Goal: Task Accomplishment & Management: Use online tool/utility

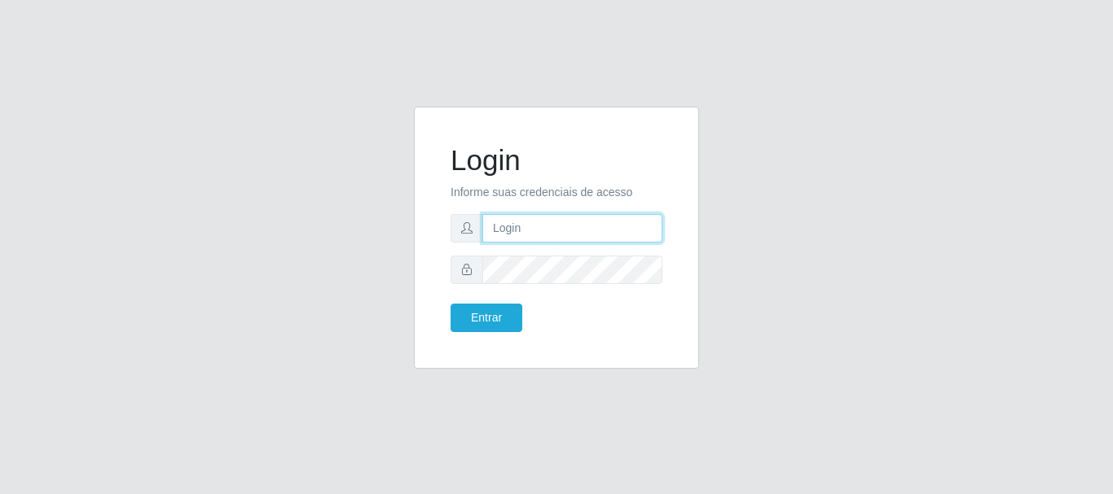
click at [539, 237] on input "text" at bounding box center [572, 228] width 180 height 29
type input "[EMAIL_ADDRESS][DOMAIN_NAME]"
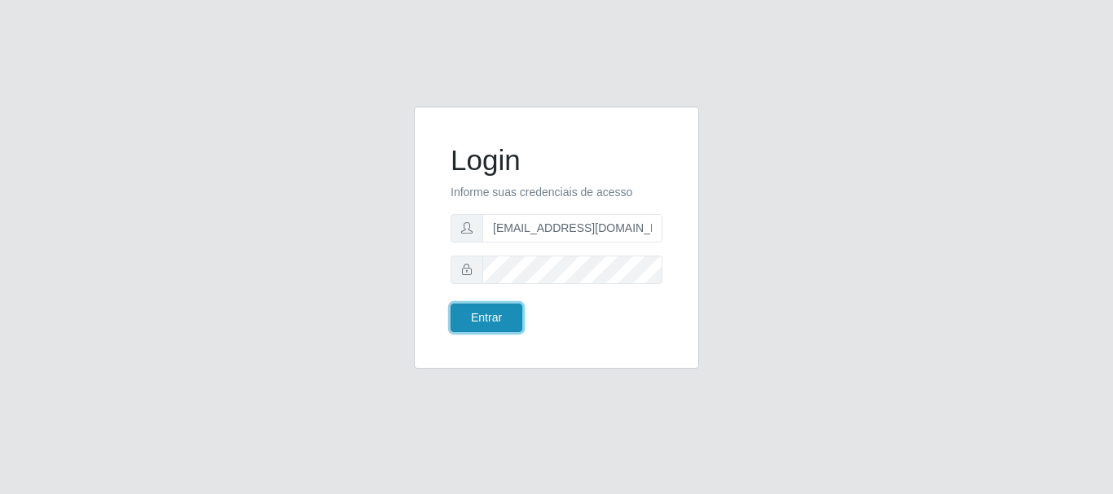
click at [488, 312] on button "Entrar" at bounding box center [486, 318] width 72 height 29
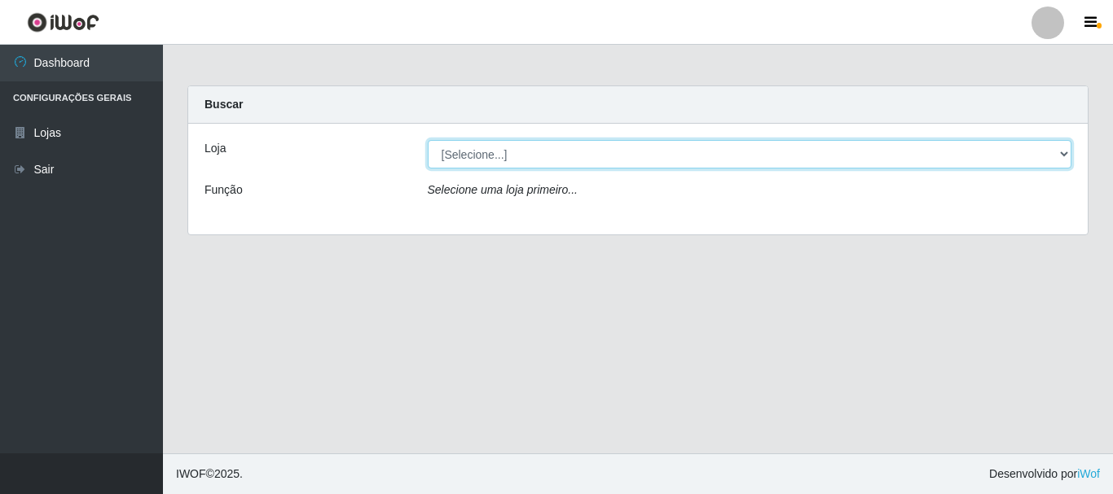
click at [428, 140] on select "[Selecione...] Super Show - [PERSON_NAME]" at bounding box center [750, 154] width 644 height 29
select select "120"
click option "Super Show - [PERSON_NAME]" at bounding box center [0, 0] width 0 height 0
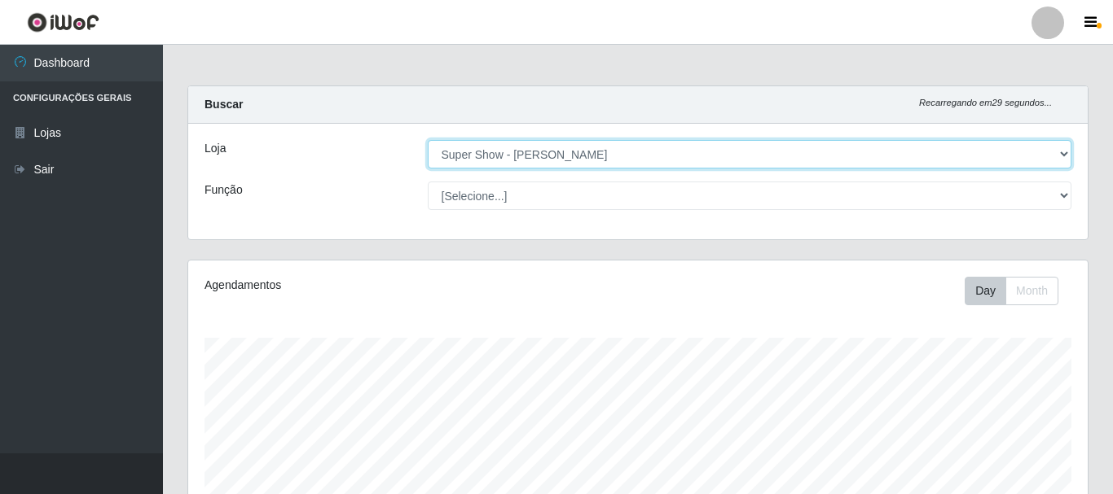
scroll to position [338, 899]
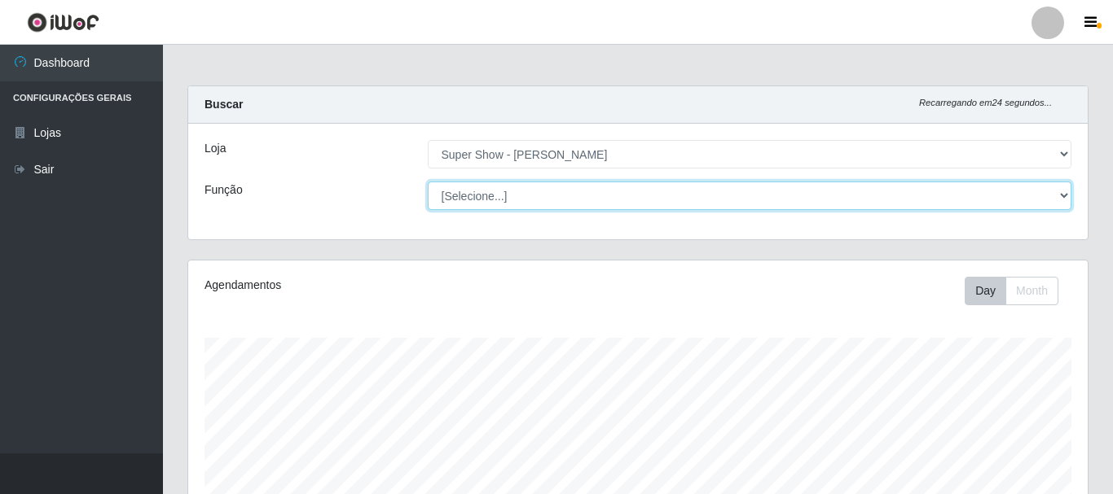
click at [428, 182] on select "[Selecione...] ASG Auxiliar de Estacionamento Balconista Embalador Embalador + …" at bounding box center [750, 196] width 644 height 29
click option "[Selecione...]" at bounding box center [0, 0] width 0 height 0
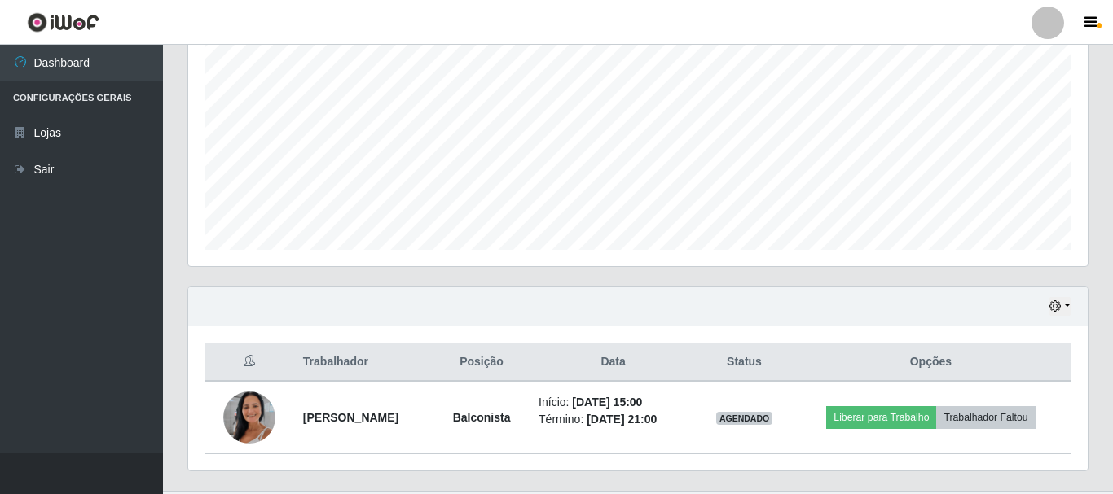
scroll to position [370, 0]
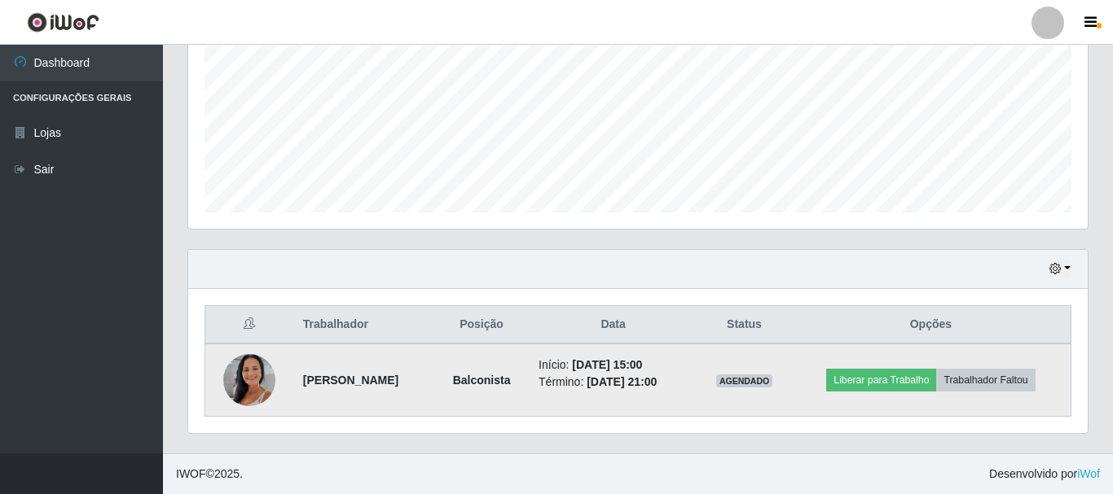
click at [231, 402] on img at bounding box center [249, 380] width 52 height 93
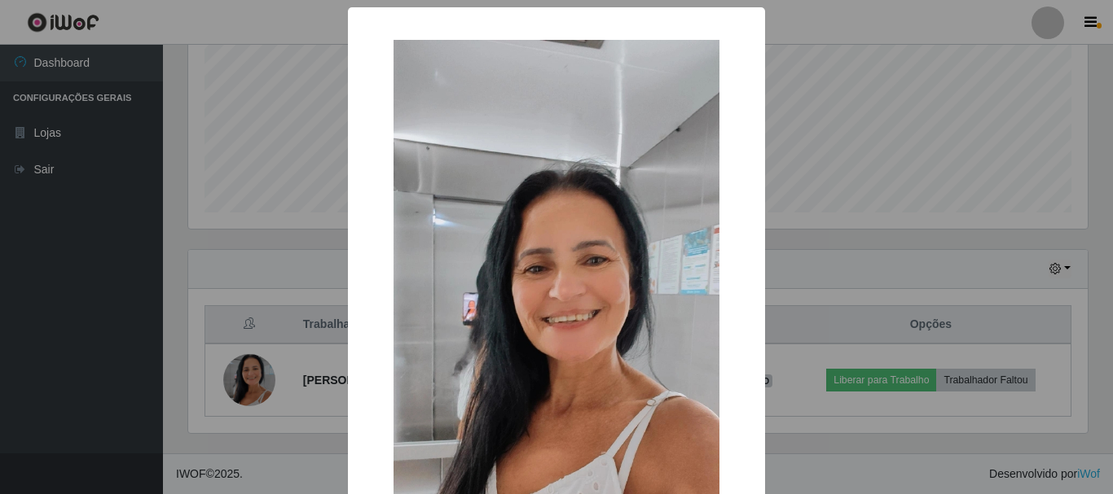
click at [240, 340] on div "× OK Cancel" at bounding box center [556, 247] width 1113 height 494
